Goal: Task Accomplishment & Management: Manage account settings

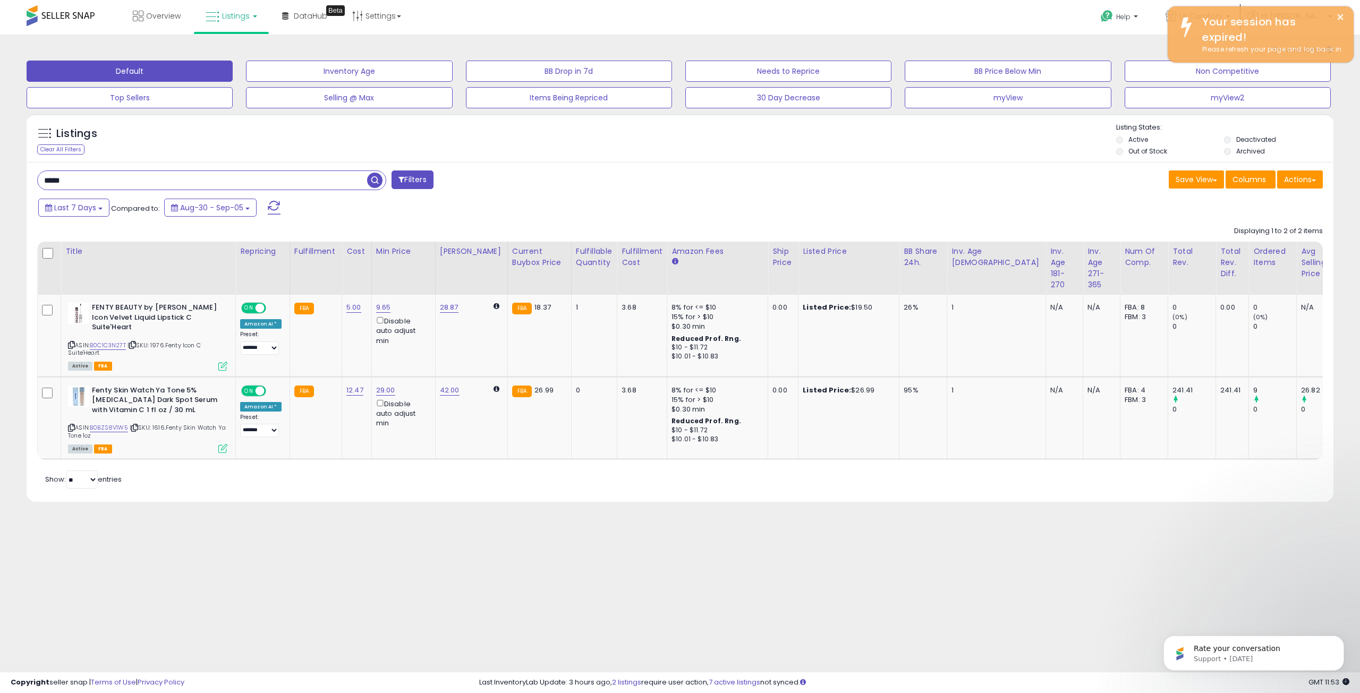
scroll to position [0, 121]
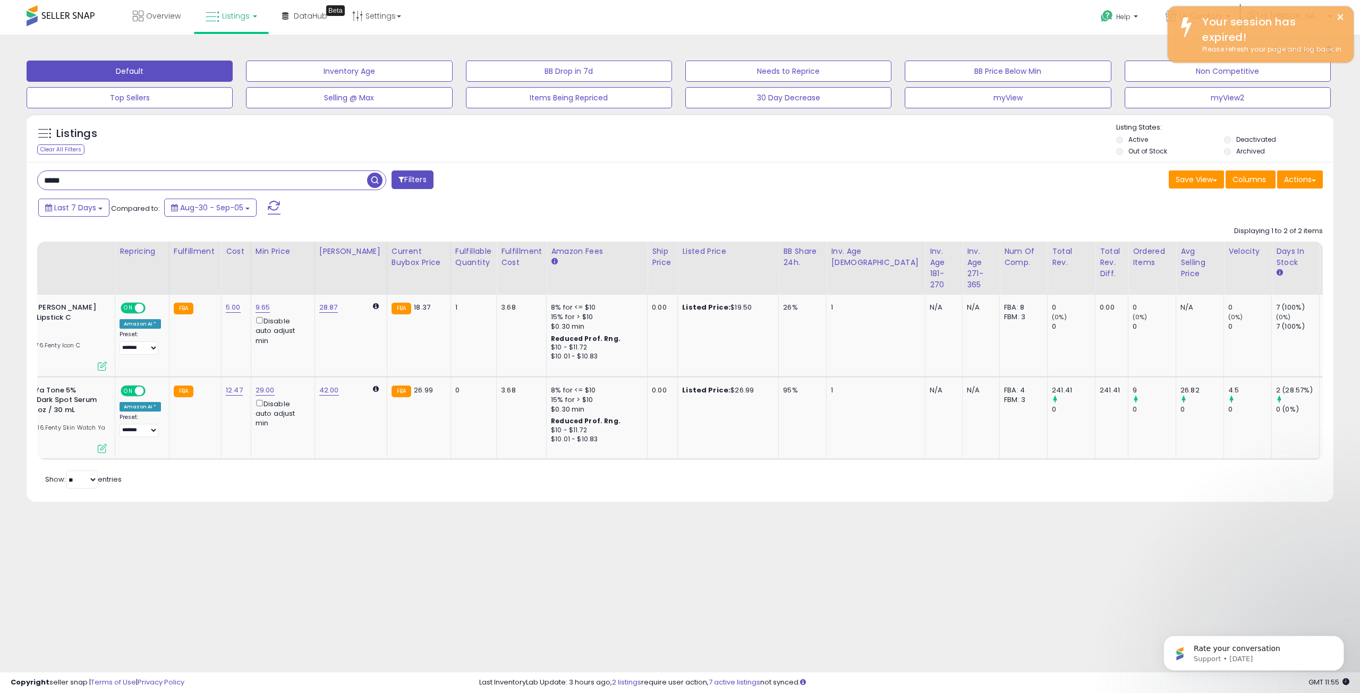
click at [121, 588] on body "Unable to login Retrieving listings data.. has not yet accepted the Terms of Us…" at bounding box center [680, 346] width 1360 height 693
click at [1343, 15] on button "×" at bounding box center [1340, 17] width 8 height 13
